Goal: Task Accomplishment & Management: Manage account settings

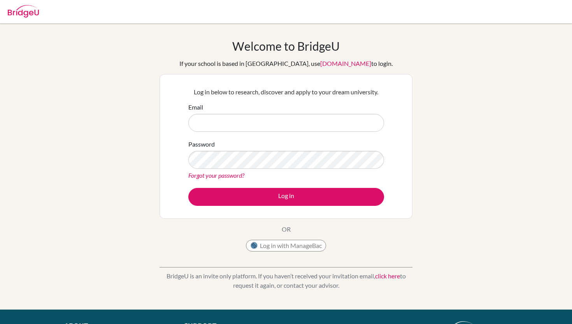
click at [300, 132] on form "Email Password Forgot your password? Log in" at bounding box center [286, 153] width 196 height 103
click at [297, 117] on input "Email" at bounding box center [286, 123] width 196 height 18
type input "[PERSON_NAME][EMAIL_ADDRESS][PERSON_NAME][DOMAIN_NAME]"
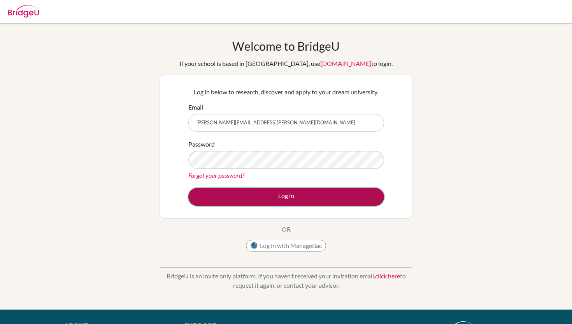
click at [280, 196] on button "Log in" at bounding box center [286, 197] width 196 height 18
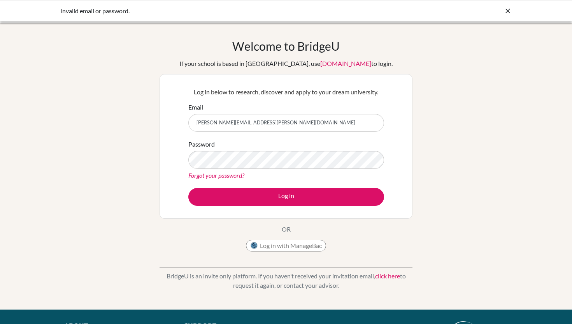
click at [404, 166] on div "Log in below to research, discover and apply to your dream university. Email ad…" at bounding box center [286, 146] width 253 height 144
click at [220, 175] on link "Forgot your password?" at bounding box center [216, 174] width 56 height 7
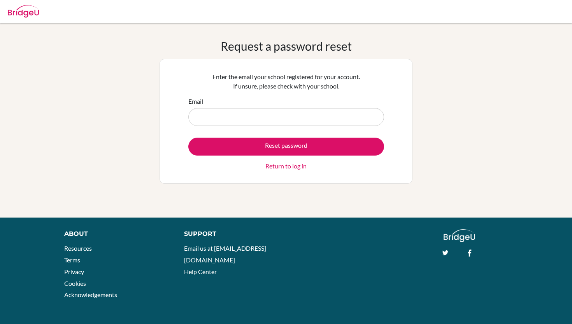
type input "[PERSON_NAME][EMAIL_ADDRESS][PERSON_NAME][DOMAIN_NAME]"
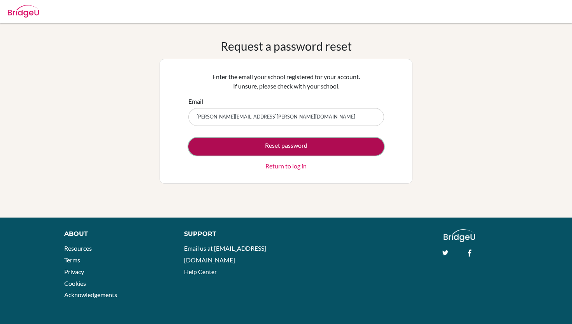
click at [295, 143] on button "Reset password" at bounding box center [286, 146] width 196 height 18
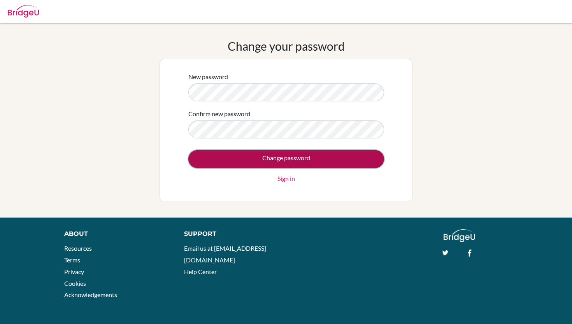
click at [350, 159] on input "Change password" at bounding box center [286, 159] width 196 height 18
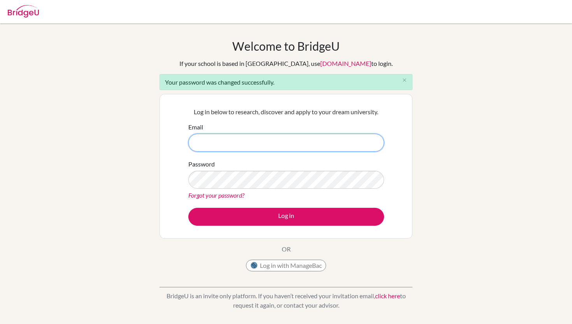
click at [283, 147] on input "Email" at bounding box center [286, 143] width 196 height 18
type input "adriana.andino@pinares.org"
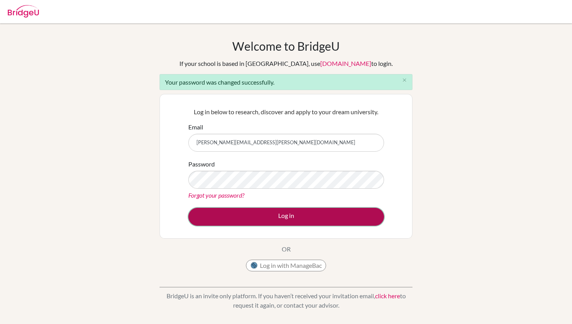
click at [281, 223] on button "Log in" at bounding box center [286, 217] width 196 height 18
